Goal: Navigation & Orientation: Understand site structure

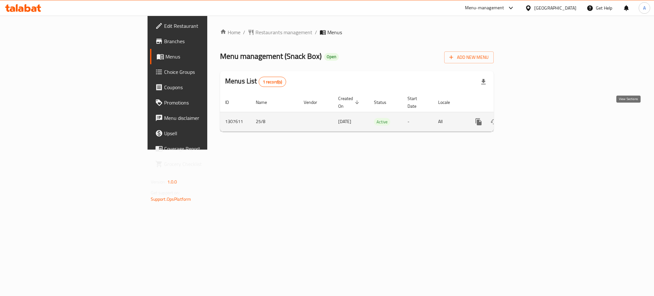
click at [529, 118] on icon "enhanced table" at bounding box center [525, 122] width 8 height 8
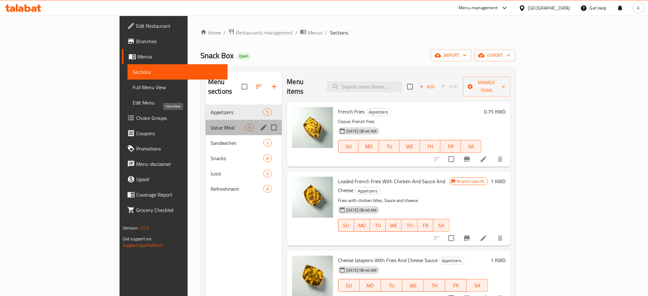
click at [211, 124] on span "Value Meal" at bounding box center [228, 128] width 35 height 8
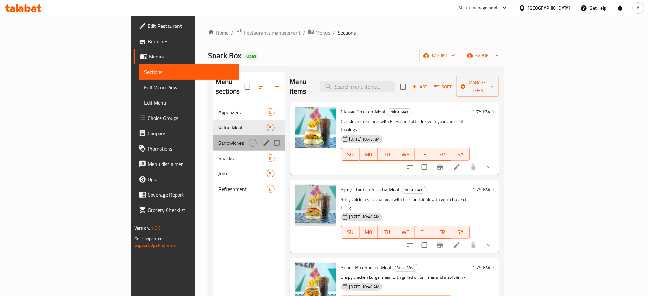
click at [213, 135] on div "Sandwiches 3" at bounding box center [248, 142] width 71 height 15
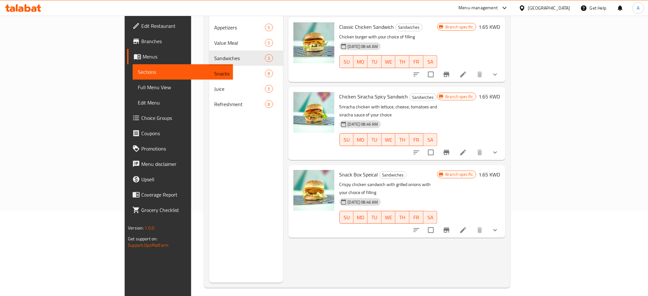
scroll to position [89, 0]
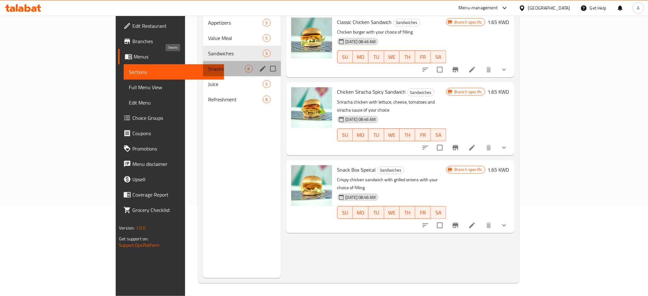
click at [208, 65] on span "Snacks" at bounding box center [226, 69] width 36 height 8
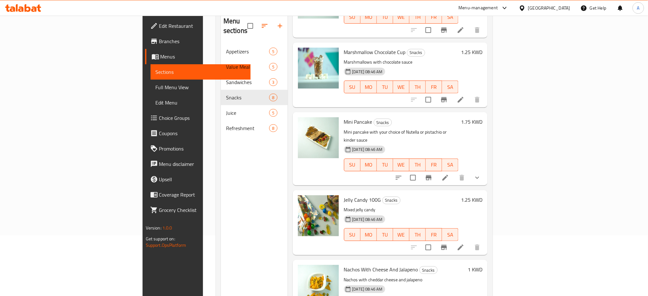
scroll to position [47, 0]
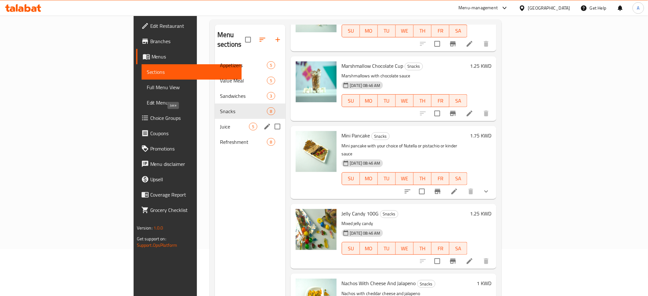
click at [220, 123] on span "Juice" at bounding box center [234, 127] width 29 height 8
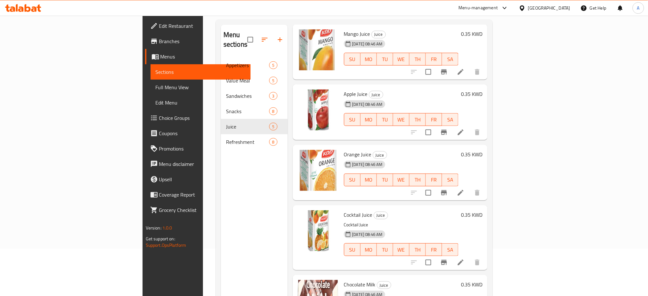
scroll to position [89, 0]
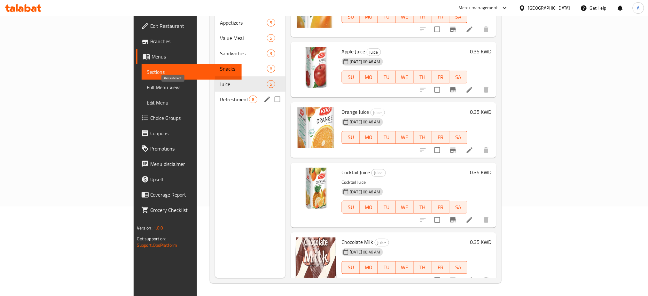
click at [220, 96] on span "Refreshment" at bounding box center [234, 100] width 29 height 8
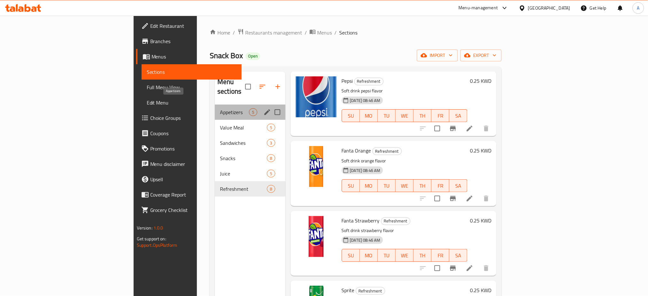
click at [220, 108] on span "Appetizers" at bounding box center [234, 112] width 29 height 8
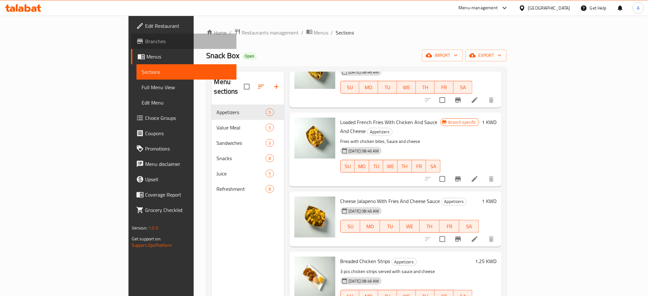
click at [145, 37] on span "Branches" at bounding box center [188, 41] width 87 height 8
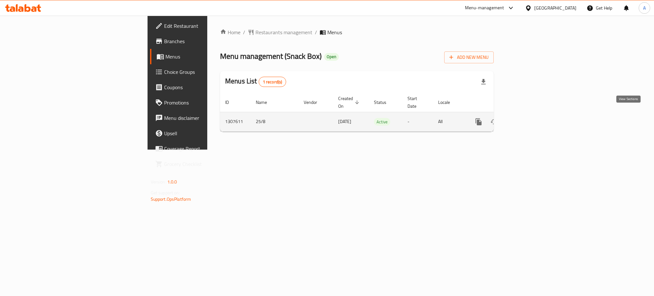
click at [529, 118] on icon "enhanced table" at bounding box center [525, 122] width 8 height 8
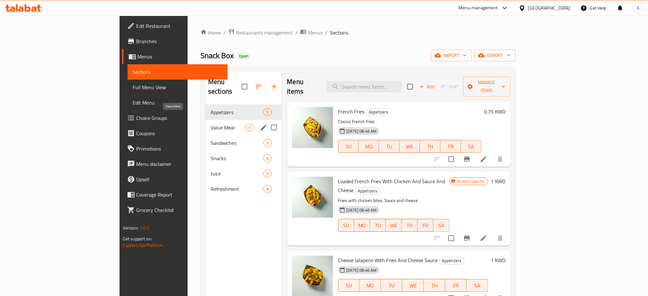
click at [211, 124] on span "Value Meal" at bounding box center [228, 128] width 35 height 8
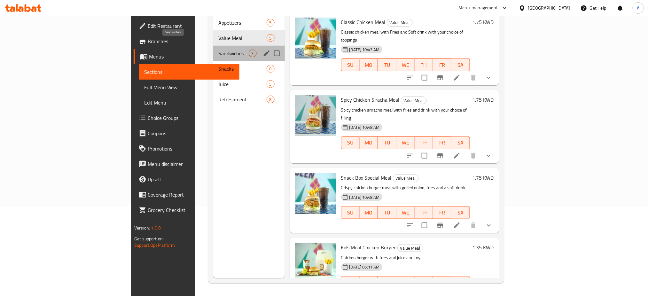
click at [218, 50] on span "Sandwiches" at bounding box center [233, 54] width 30 height 8
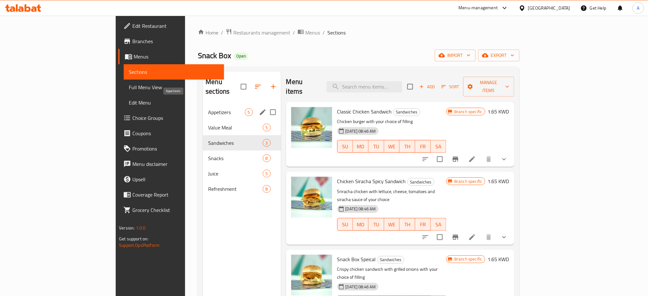
click at [208, 108] on span "Appetizers" at bounding box center [226, 112] width 36 height 8
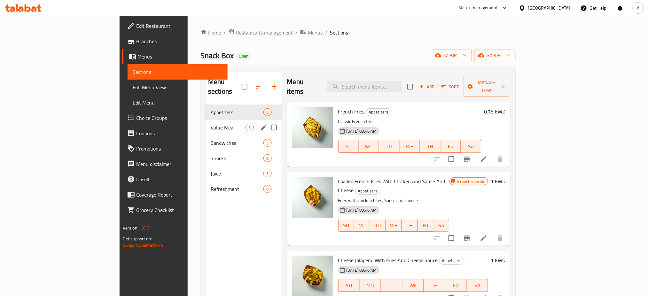
click at [205, 120] on div "Value Meal 5" at bounding box center [243, 127] width 76 height 15
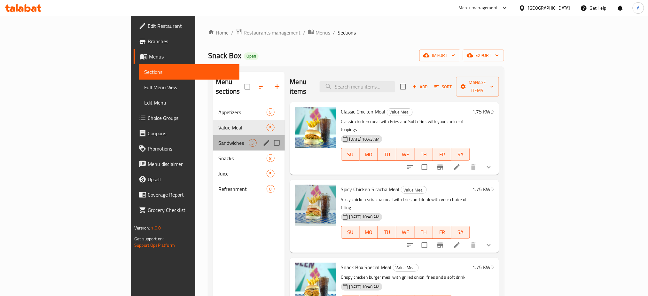
click at [213, 140] on div "Sandwiches 3" at bounding box center [248, 142] width 71 height 15
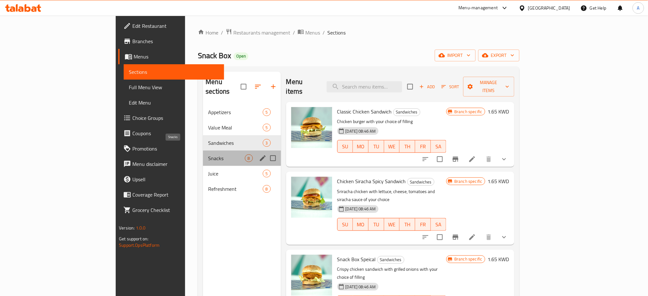
click at [208, 154] on span "Snacks" at bounding box center [226, 158] width 36 height 8
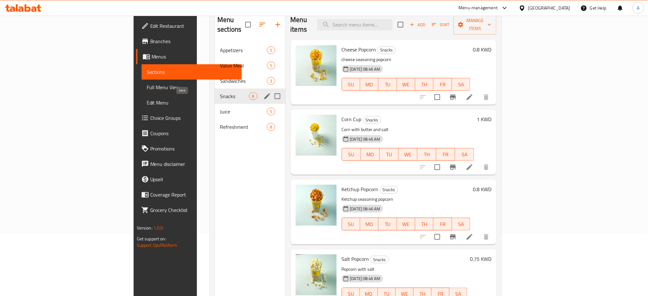
scroll to position [47, 0]
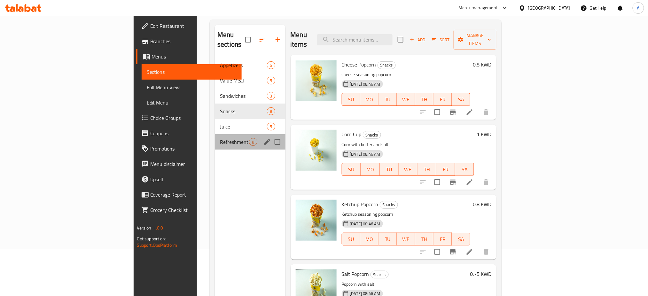
click at [215, 134] on div "Refreshment 8" at bounding box center [250, 141] width 70 height 15
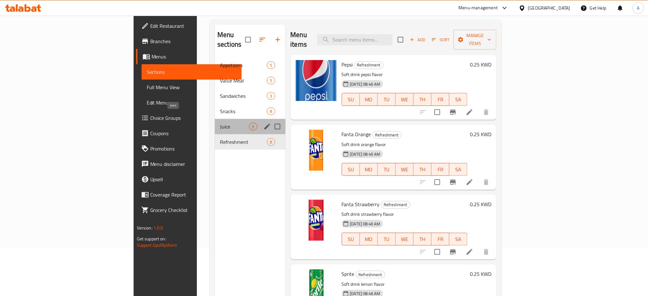
click at [220, 123] on span "Juice" at bounding box center [234, 127] width 29 height 8
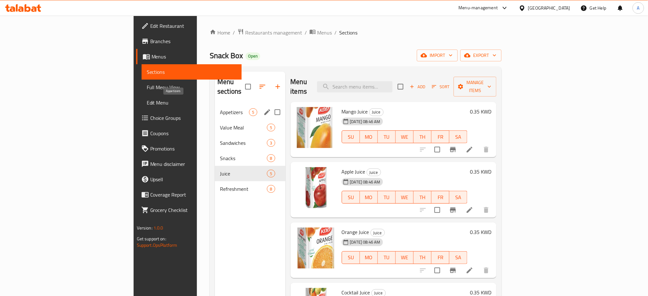
click at [220, 108] on span "Appetizers" at bounding box center [234, 112] width 29 height 8
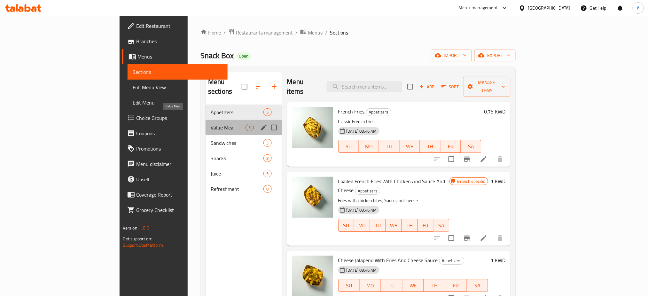
click at [211, 124] on span "Value Meal" at bounding box center [228, 128] width 35 height 8
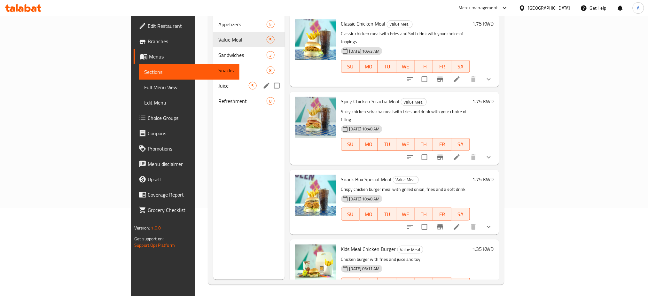
scroll to position [89, 0]
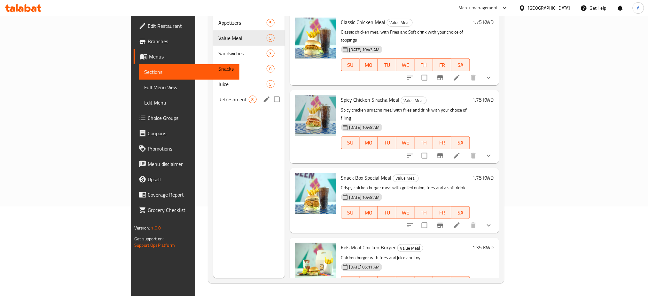
click at [213, 96] on div "Refreshment 8" at bounding box center [248, 99] width 71 height 15
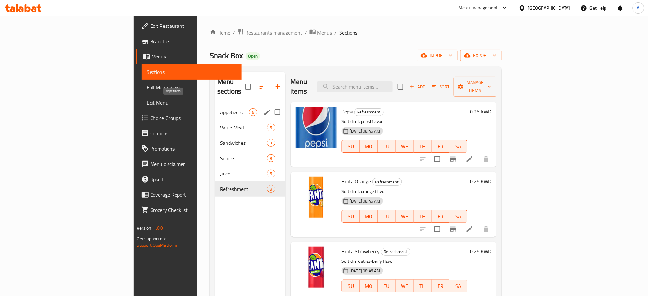
click at [220, 108] on span "Appetizers" at bounding box center [234, 112] width 29 height 8
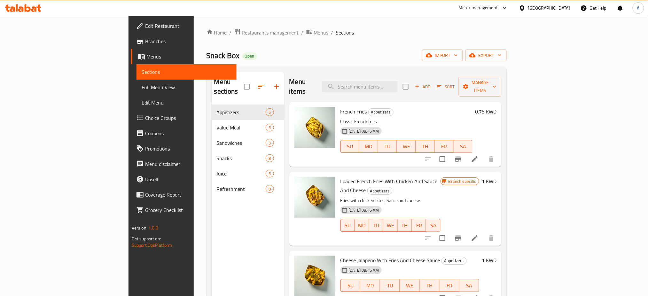
click at [128, 276] on div "Edit Restaurant Branches Menus Sections Full Menu View Edit Menu Choice Groups …" at bounding box center [182, 164] width 108 height 296
